Goal: Task Accomplishment & Management: Use online tool/utility

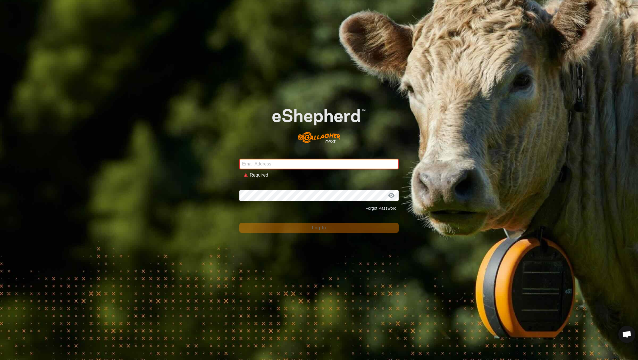
type input "[EMAIL_ADDRESS][DOMAIN_NAME]"
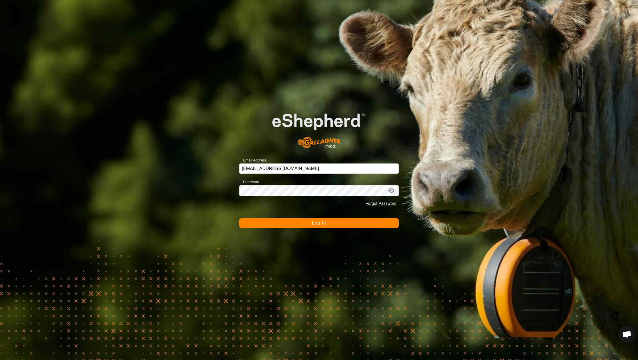
click at [285, 227] on button "Log In" at bounding box center [319, 223] width 160 height 10
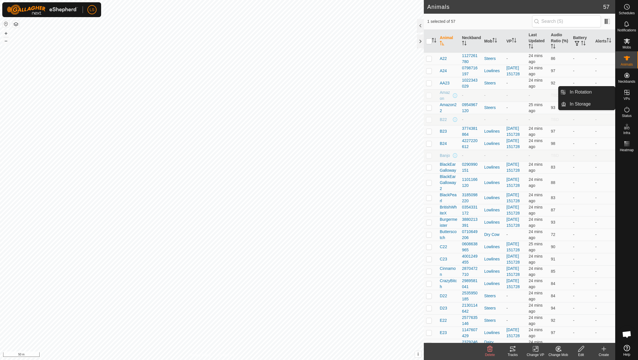
click at [628, 91] on icon at bounding box center [627, 92] width 7 height 7
click at [593, 90] on link "In Rotation" at bounding box center [590, 91] width 49 height 11
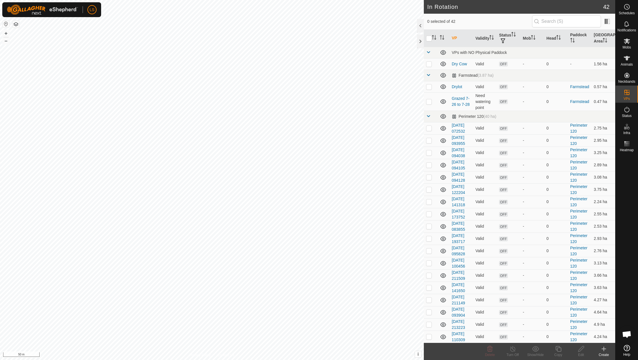
click at [603, 347] on icon at bounding box center [604, 348] width 7 height 7
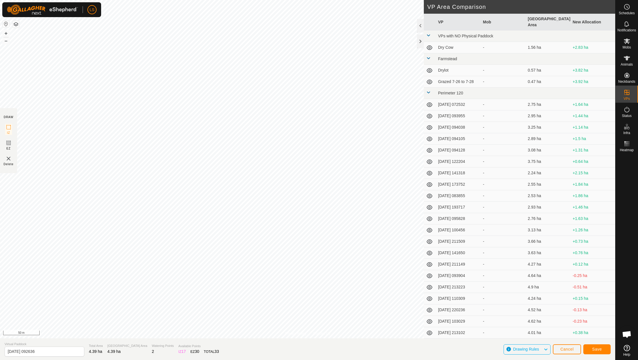
click at [597, 350] on span "Save" at bounding box center [597, 348] width 10 height 5
